Goal: Task Accomplishment & Management: Use online tool/utility

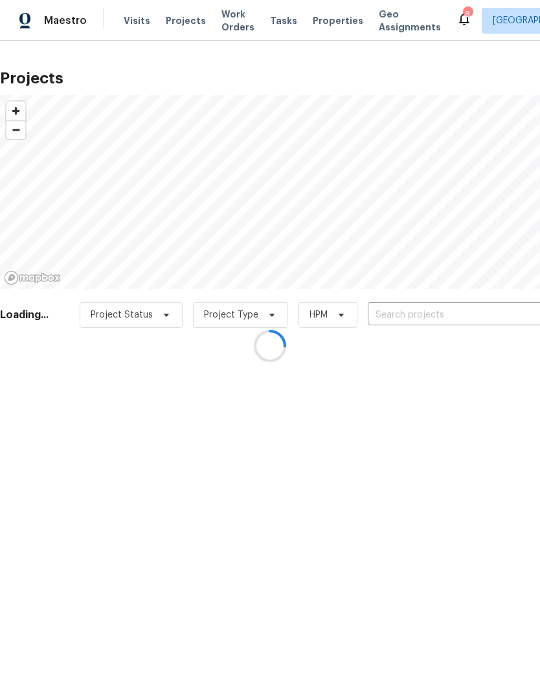
click at [452, 313] on div at bounding box center [270, 346] width 540 height 692
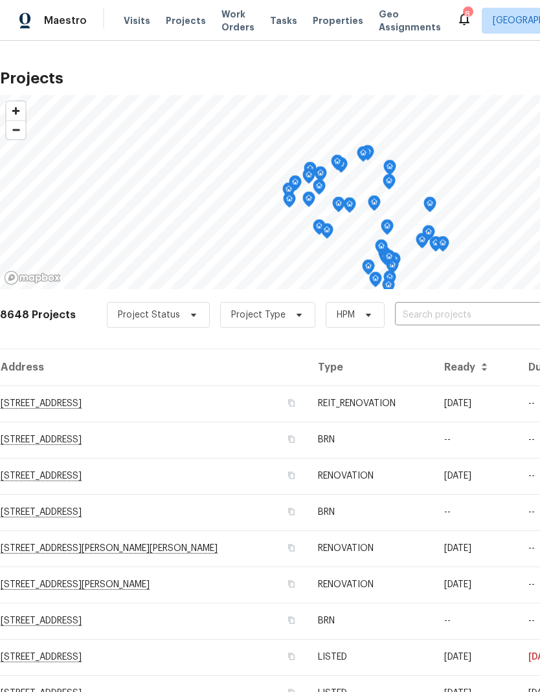
click at [471, 311] on input "text" at bounding box center [469, 315] width 148 height 20
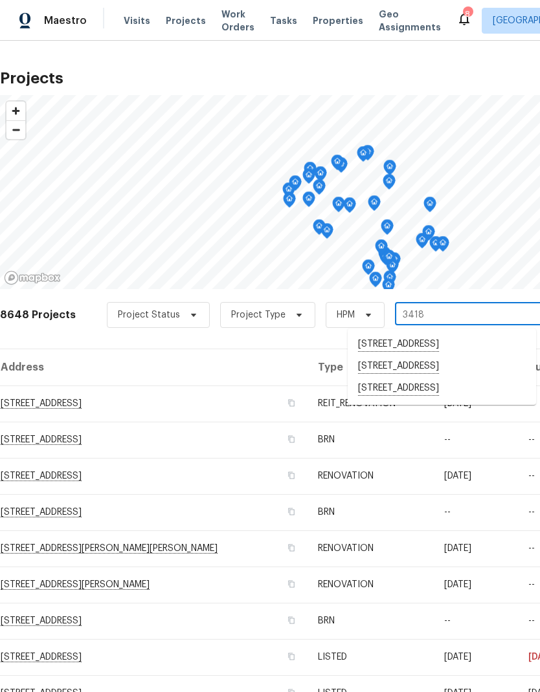
type input "34185"
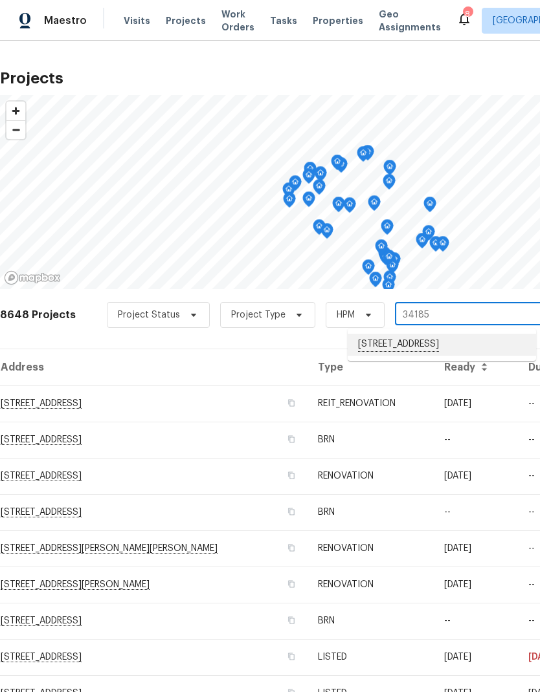
click at [465, 345] on li "[STREET_ADDRESS]" at bounding box center [441, 345] width 188 height 22
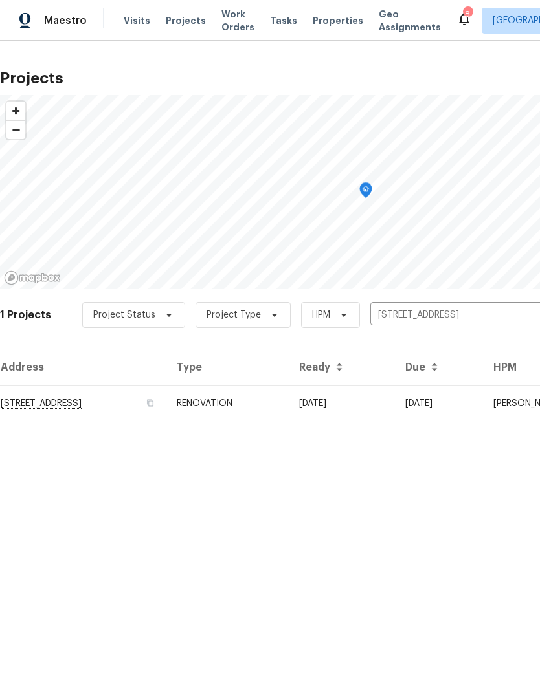
click at [395, 401] on td "[DATE]" at bounding box center [342, 404] width 106 height 36
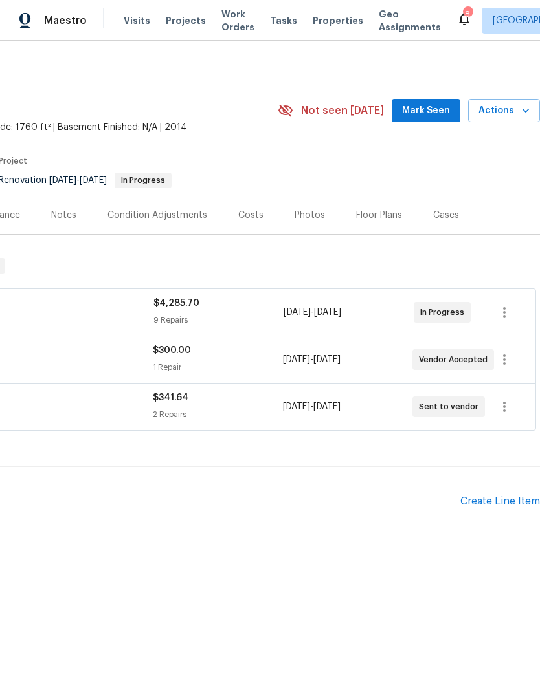
scroll to position [0, 192]
click at [506, 309] on icon "button" at bounding box center [504, 313] width 16 height 16
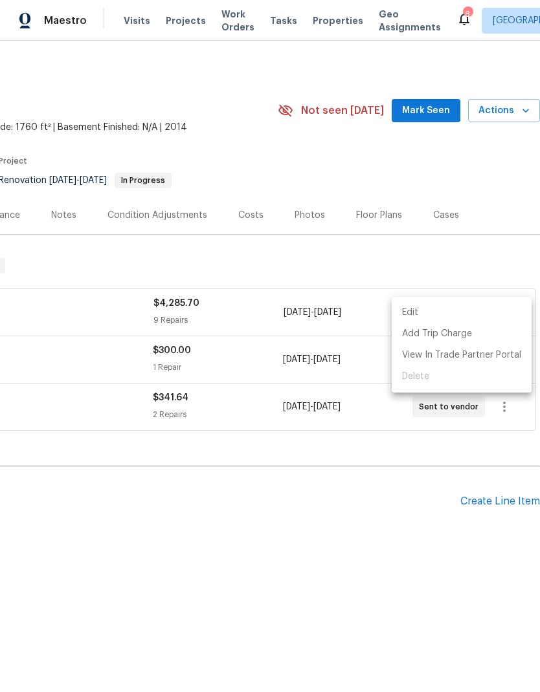
click at [470, 307] on li "Edit" at bounding box center [461, 312] width 140 height 21
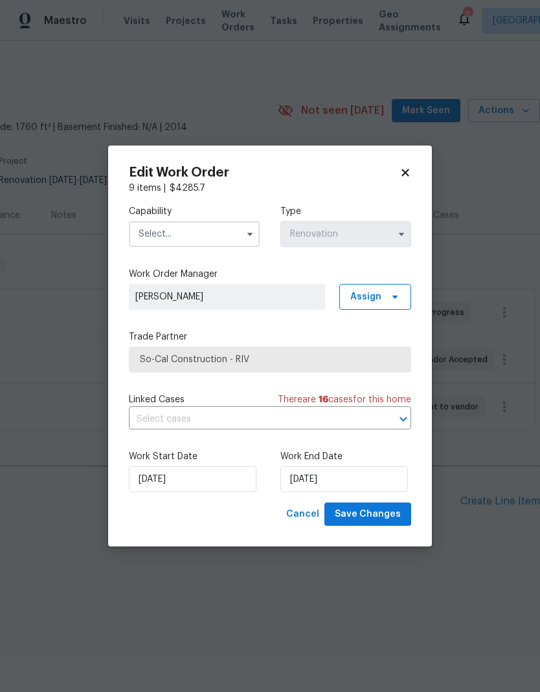
click at [155, 228] on input "text" at bounding box center [194, 234] width 131 height 26
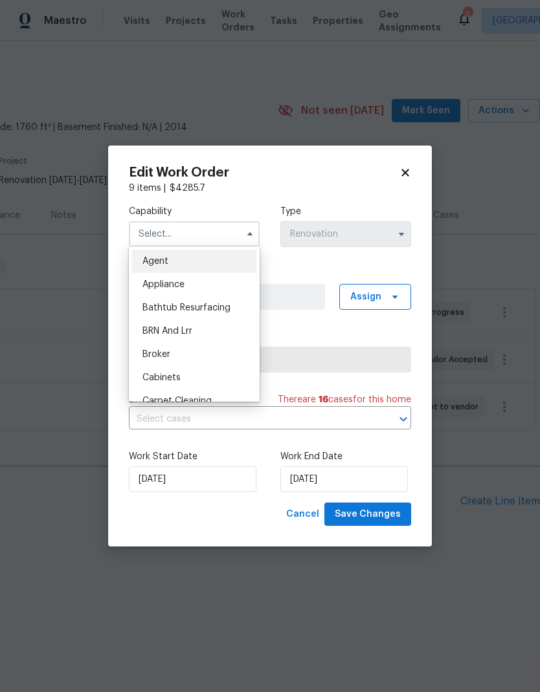
click at [480, 531] on body "Maestro Visits Projects Work Orders Tasks Properties Geo Assignments 8 Riversid…" at bounding box center [270, 316] width 540 height 633
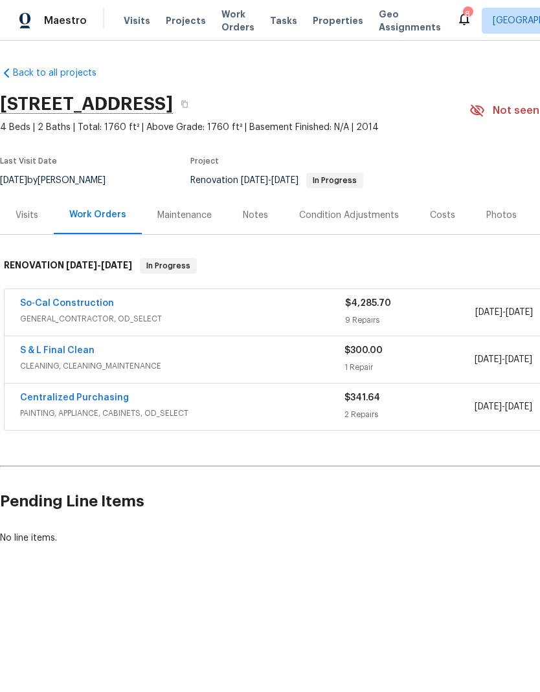
scroll to position [0, 0]
click at [206, 301] on div "So-Cal Construction" at bounding box center [182, 305] width 325 height 16
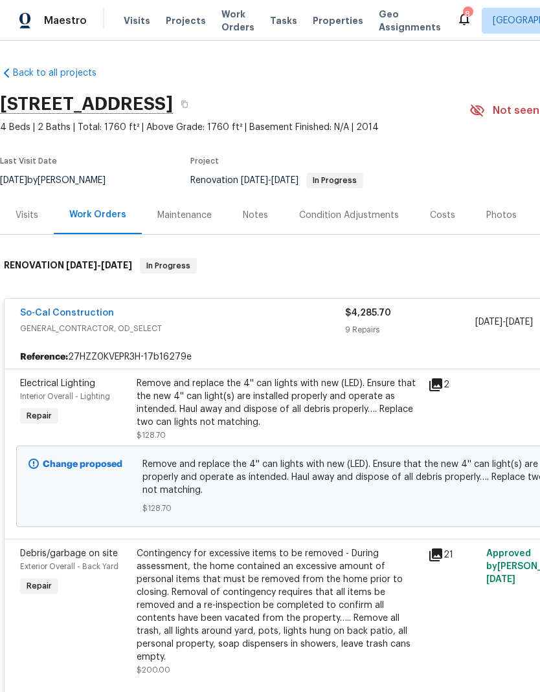
click at [289, 322] on span "GENERAL_CONTRACTOR, OD_SELECT" at bounding box center [182, 328] width 325 height 13
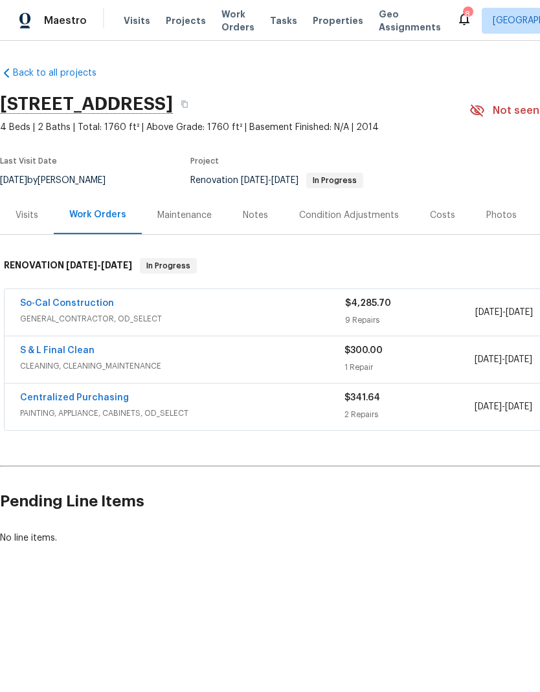
click at [49, 307] on link "So-Cal Construction" at bounding box center [67, 303] width 94 height 9
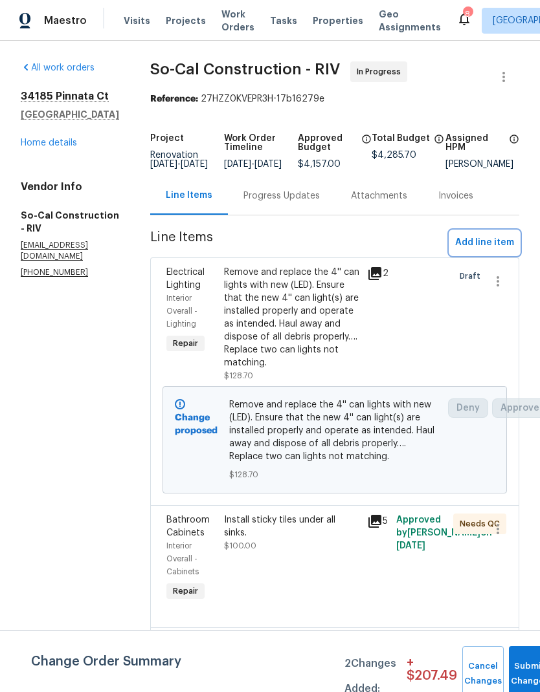
click at [485, 247] on span "Add line item" at bounding box center [484, 243] width 59 height 16
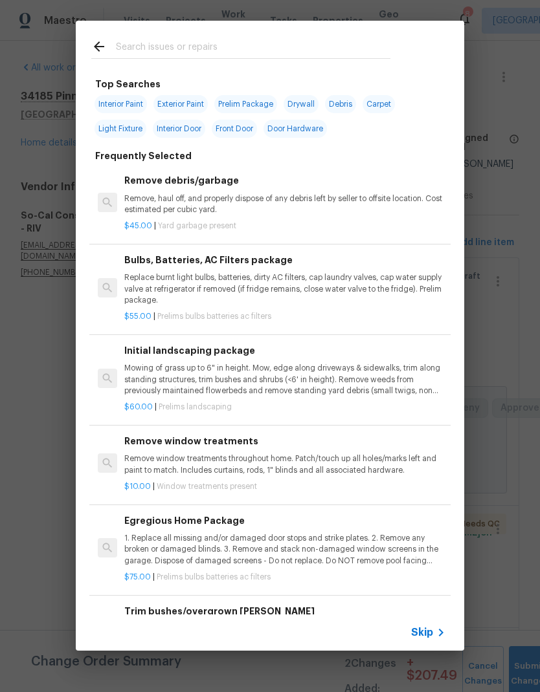
click at [312, 39] on input "text" at bounding box center [253, 48] width 274 height 19
type input "Clean"
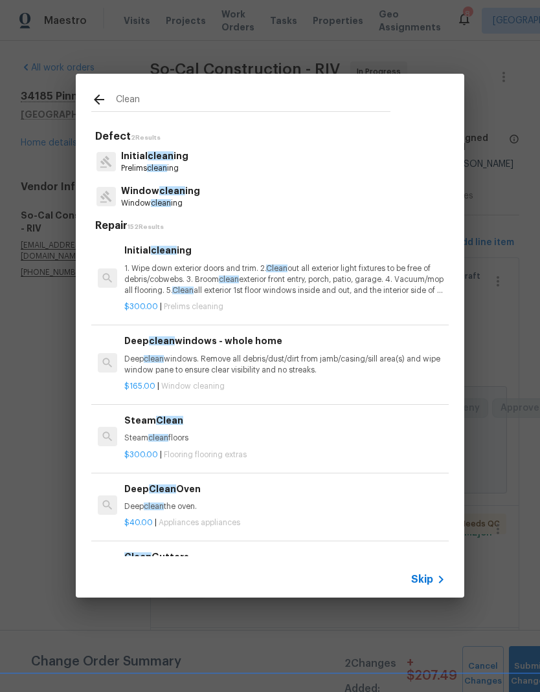
click at [140, 158] on p "Initial clean ing" at bounding box center [154, 156] width 67 height 14
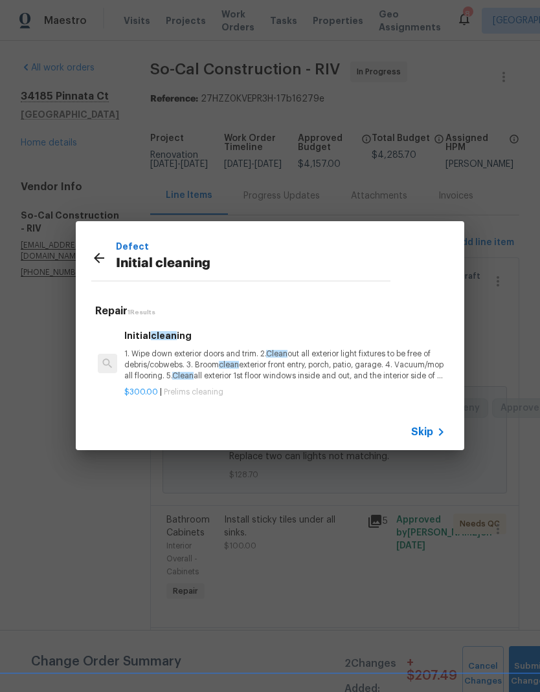
click at [160, 359] on p "1. Wipe down exterior doors and trim. 2. Clean out all exterior light fixtures …" at bounding box center [284, 365] width 321 height 33
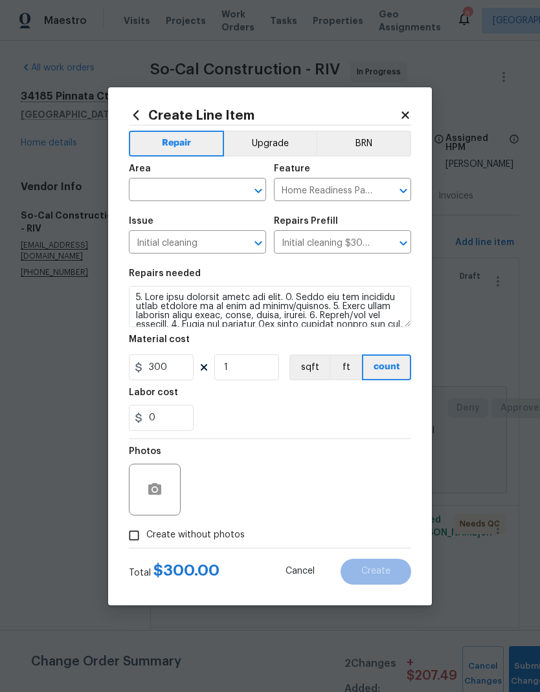
click at [154, 187] on input "text" at bounding box center [179, 191] width 101 height 20
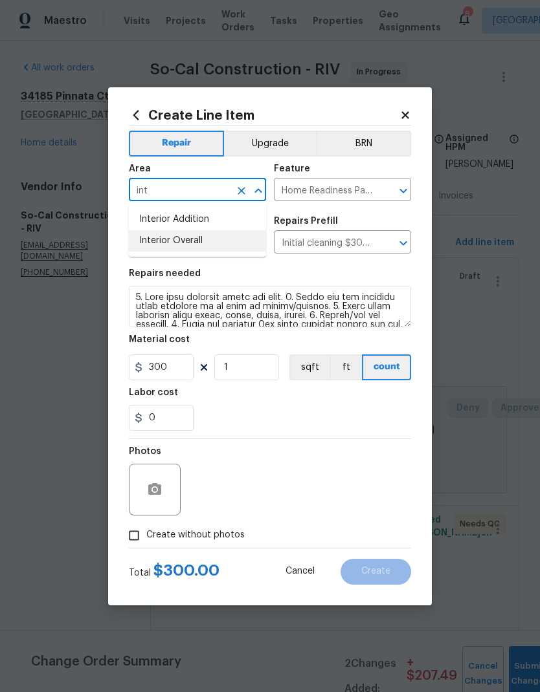
click at [153, 245] on li "Interior Overall" at bounding box center [197, 240] width 137 height 21
type input "Interior Overall"
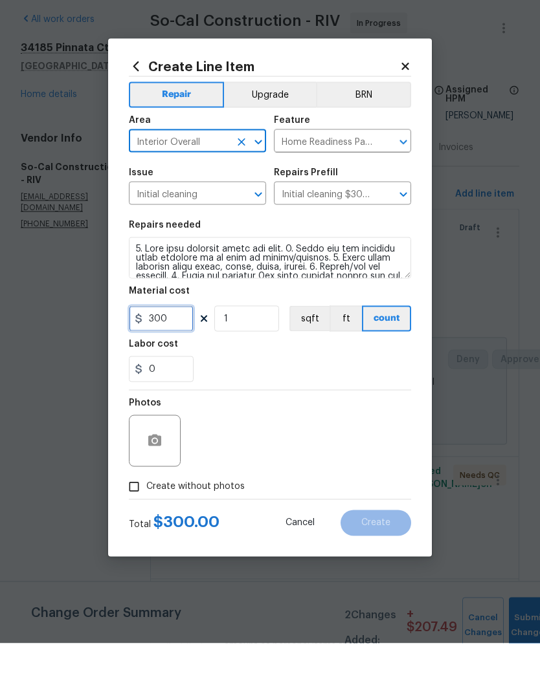
click at [166, 355] on input "300" at bounding box center [161, 368] width 65 height 26
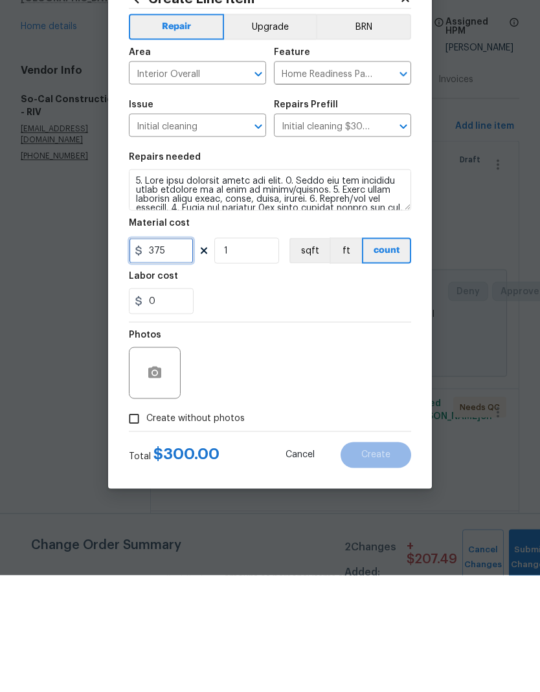
type input "375"
click at [138, 523] on input "Create without photos" at bounding box center [134, 535] width 25 height 25
checkbox input "true"
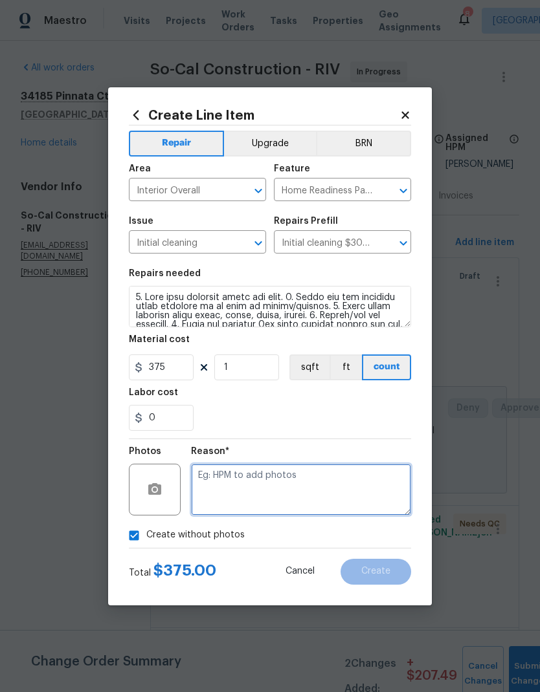
click at [305, 480] on textarea at bounding box center [301, 490] width 220 height 52
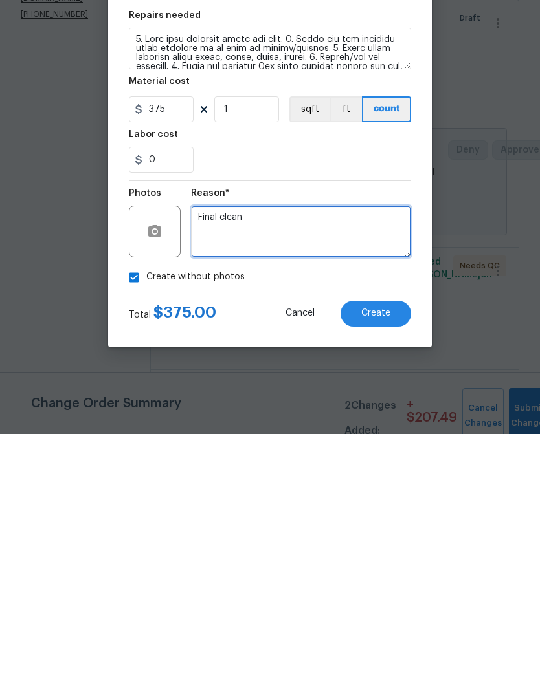
type textarea "Final clean"
click at [377, 567] on span "Create" at bounding box center [375, 572] width 29 height 10
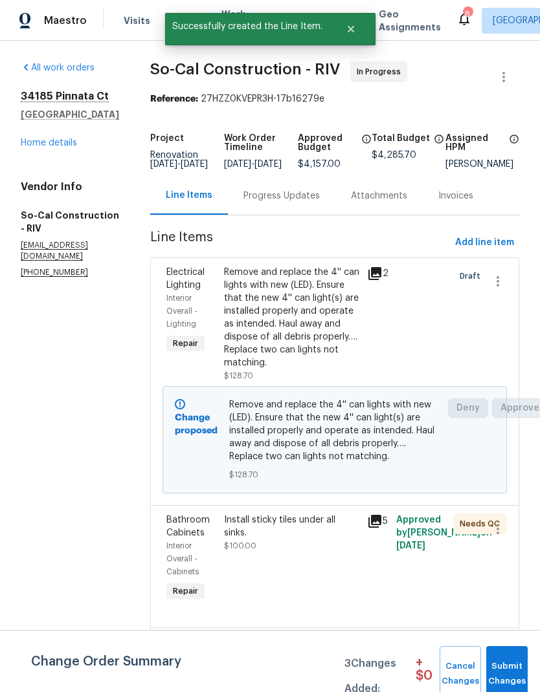
scroll to position [0, 0]
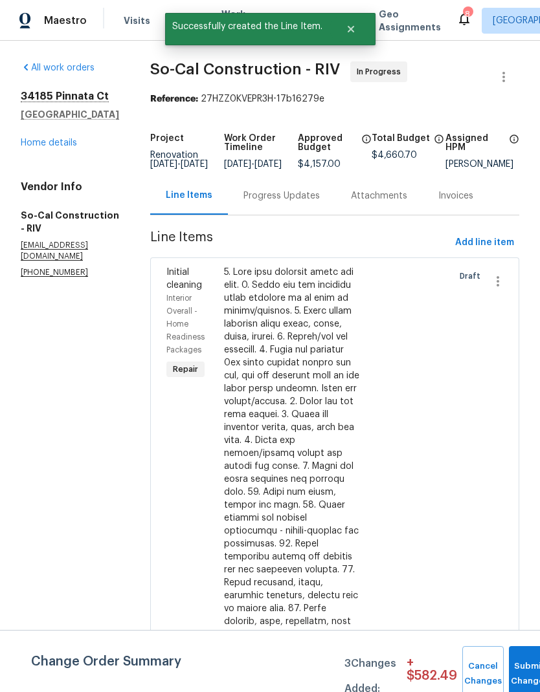
click at [41, 145] on link "Home details" at bounding box center [49, 142] width 56 height 9
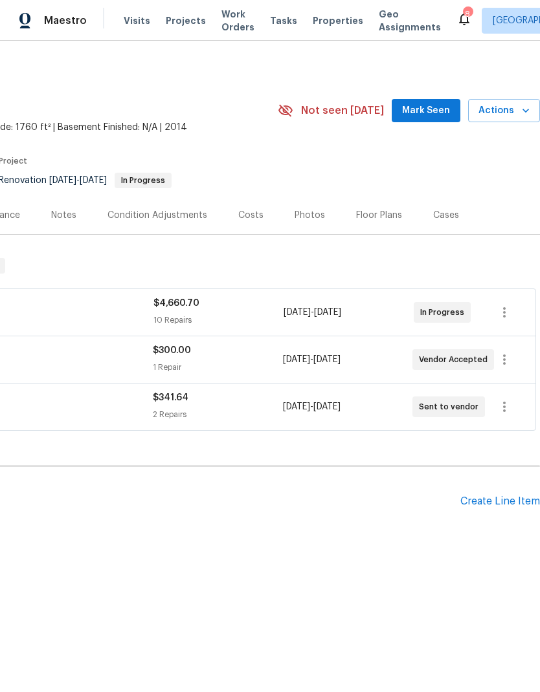
scroll to position [0, 192]
click at [507, 356] on icon "button" at bounding box center [504, 360] width 16 height 16
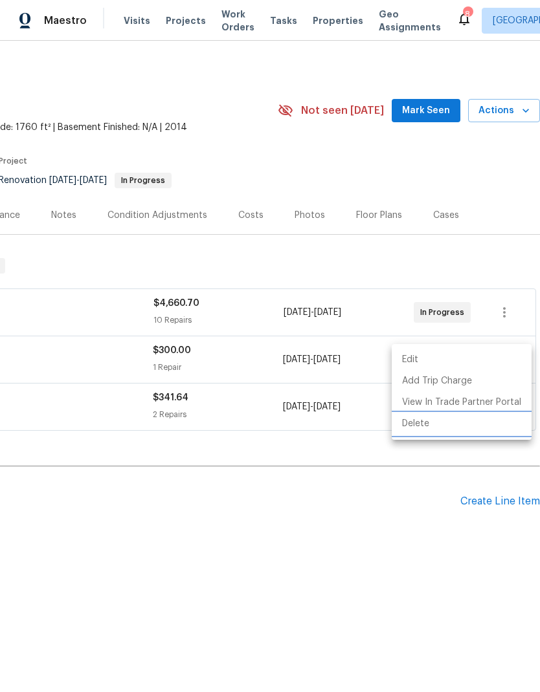
click at [421, 419] on li "Delete" at bounding box center [461, 423] width 140 height 21
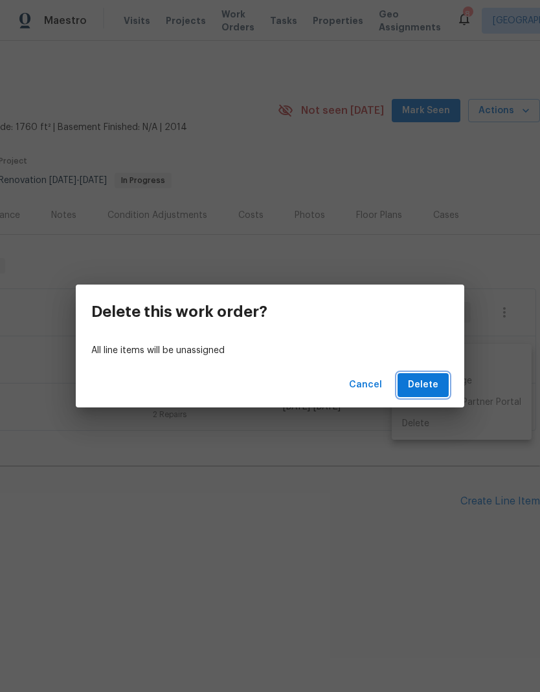
click at [428, 379] on span "Delete" at bounding box center [423, 385] width 30 height 16
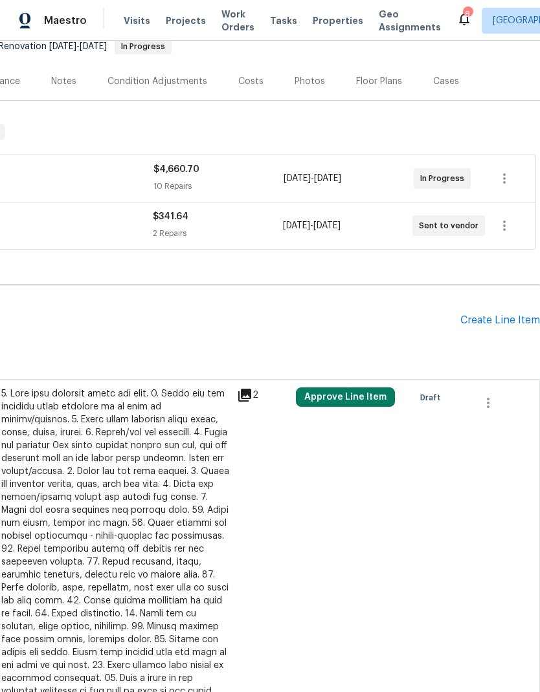
scroll to position [135, 192]
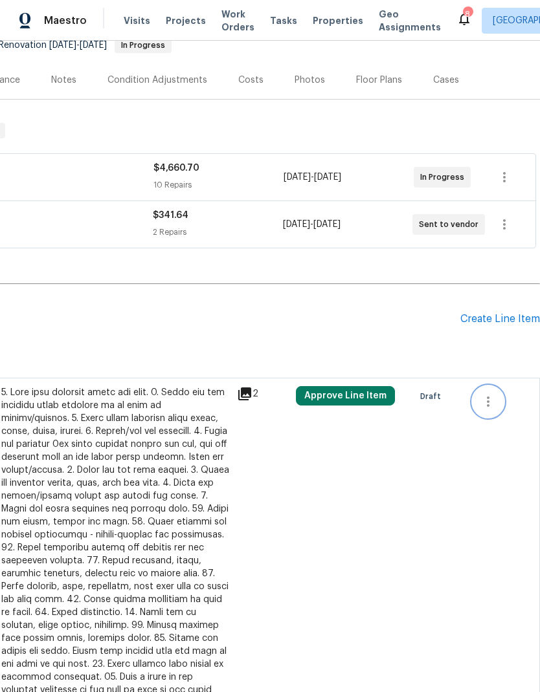
click at [491, 396] on icon "button" at bounding box center [488, 402] width 16 height 16
click at [499, 399] on li "Cancel" at bounding box center [497, 401] width 50 height 21
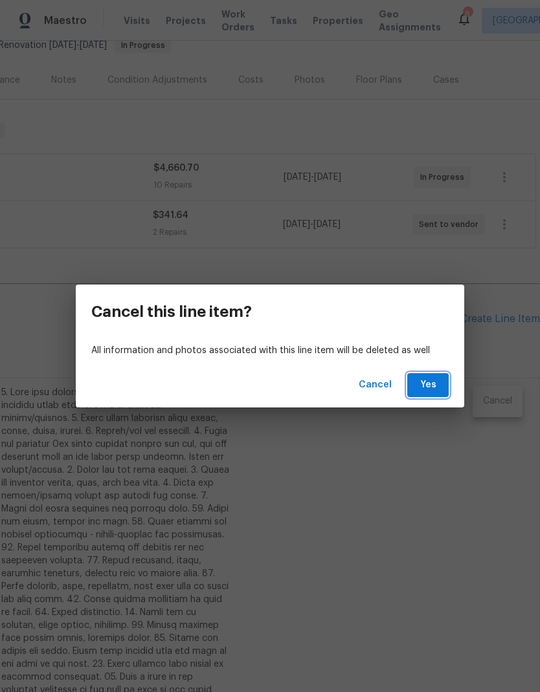
click at [435, 380] on span "Yes" at bounding box center [427, 385] width 21 height 16
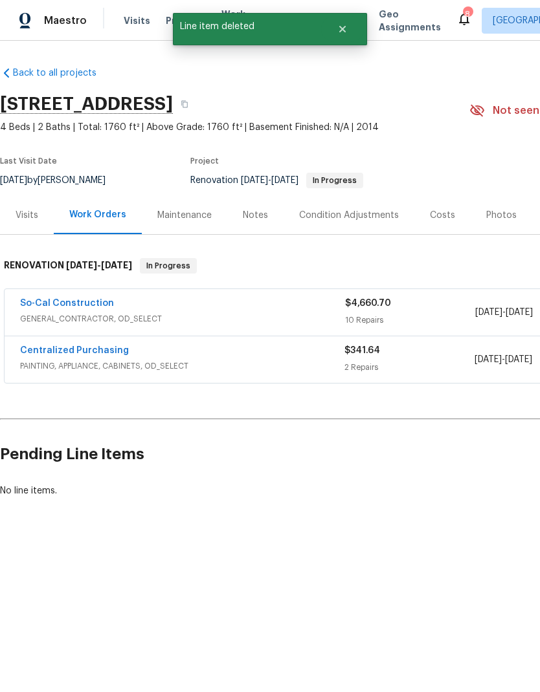
scroll to position [0, 0]
click at [47, 303] on link "So-Cal Construction" at bounding box center [67, 303] width 94 height 9
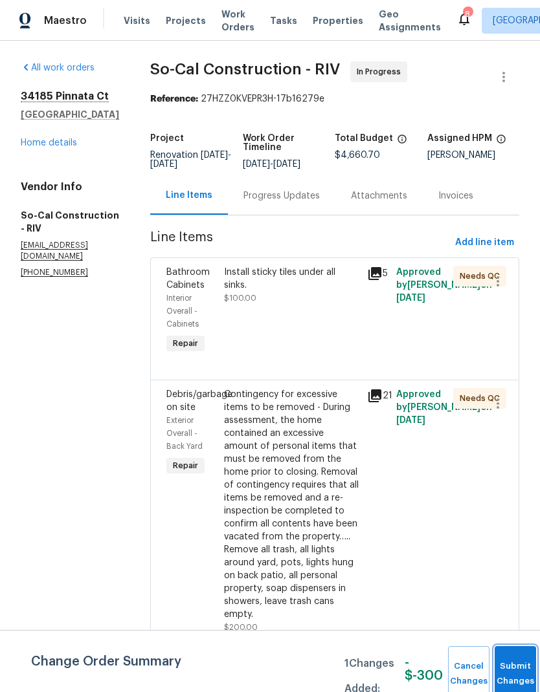
click at [510, 668] on button "Submit Changes" at bounding box center [514, 674] width 41 height 56
